Goal: Task Accomplishment & Management: Complete application form

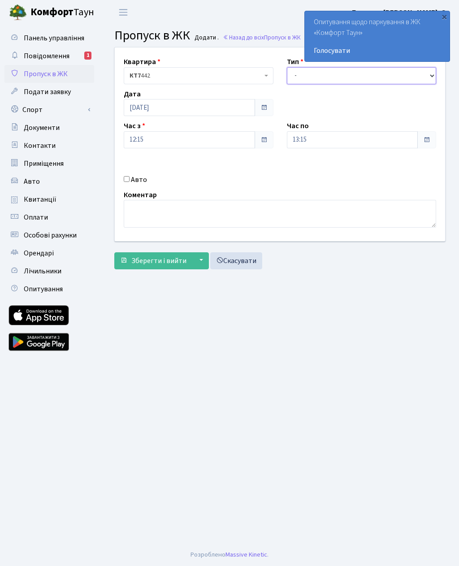
click at [377, 76] on select "- Доставка Таксі Гості Сервіс" at bounding box center [362, 75] width 150 height 17
select select "3"
click at [353, 143] on input "13:15" at bounding box center [352, 139] width 131 height 17
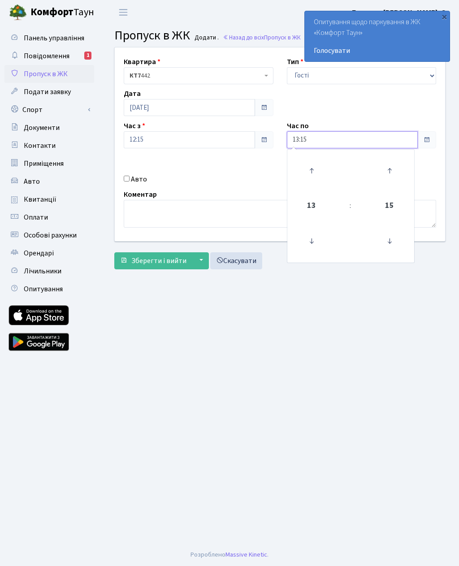
click at [313, 169] on icon at bounding box center [311, 171] width 24 height 24
click at [313, 171] on icon at bounding box center [311, 171] width 24 height 24
click at [314, 178] on icon at bounding box center [311, 171] width 24 height 24
click at [313, 176] on icon at bounding box center [311, 171] width 24 height 24
click at [318, 171] on icon at bounding box center [311, 171] width 24 height 24
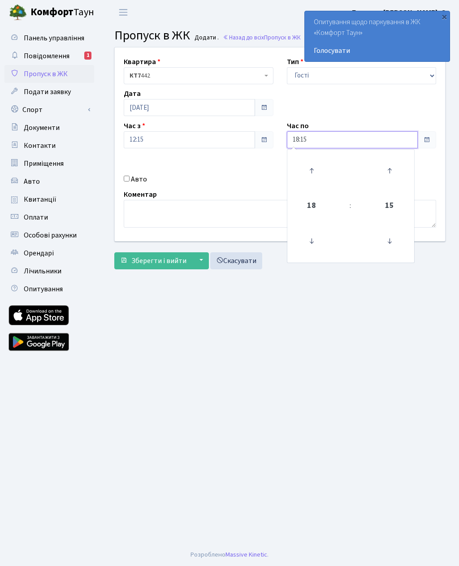
click at [317, 172] on icon at bounding box center [311, 171] width 24 height 24
click at [318, 169] on icon at bounding box center [311, 171] width 24 height 24
click at [321, 165] on icon at bounding box center [311, 171] width 24 height 24
type input "21:15"
click at [135, 177] on label "Авто" at bounding box center [139, 179] width 16 height 11
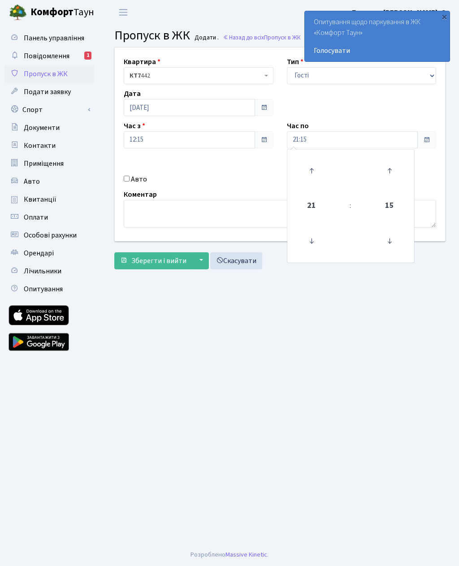
click at [130, 177] on input "Авто" at bounding box center [127, 179] width 6 height 6
checkbox input "true"
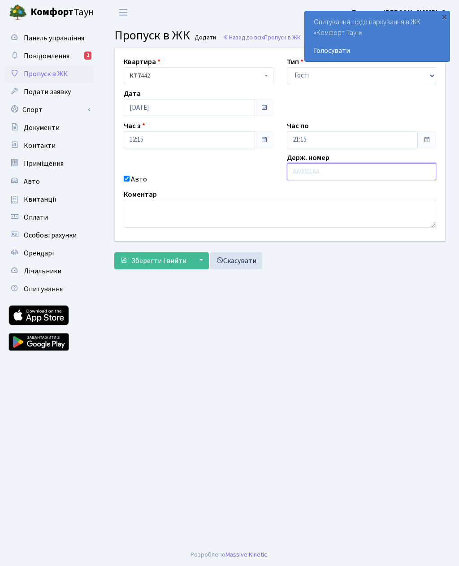
click at [338, 175] on input "text" at bounding box center [362, 171] width 150 height 17
paste input "АА8979АН"
type input "АА8979АН"
click at [159, 260] on span "Зберегти і вийти" at bounding box center [158, 261] width 55 height 10
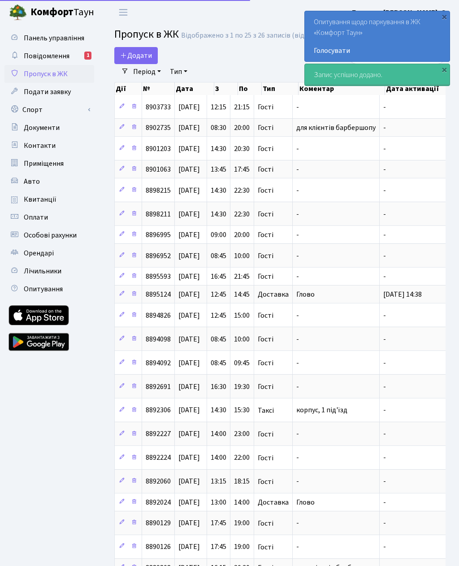
select select "25"
